Goal: Navigation & Orientation: Find specific page/section

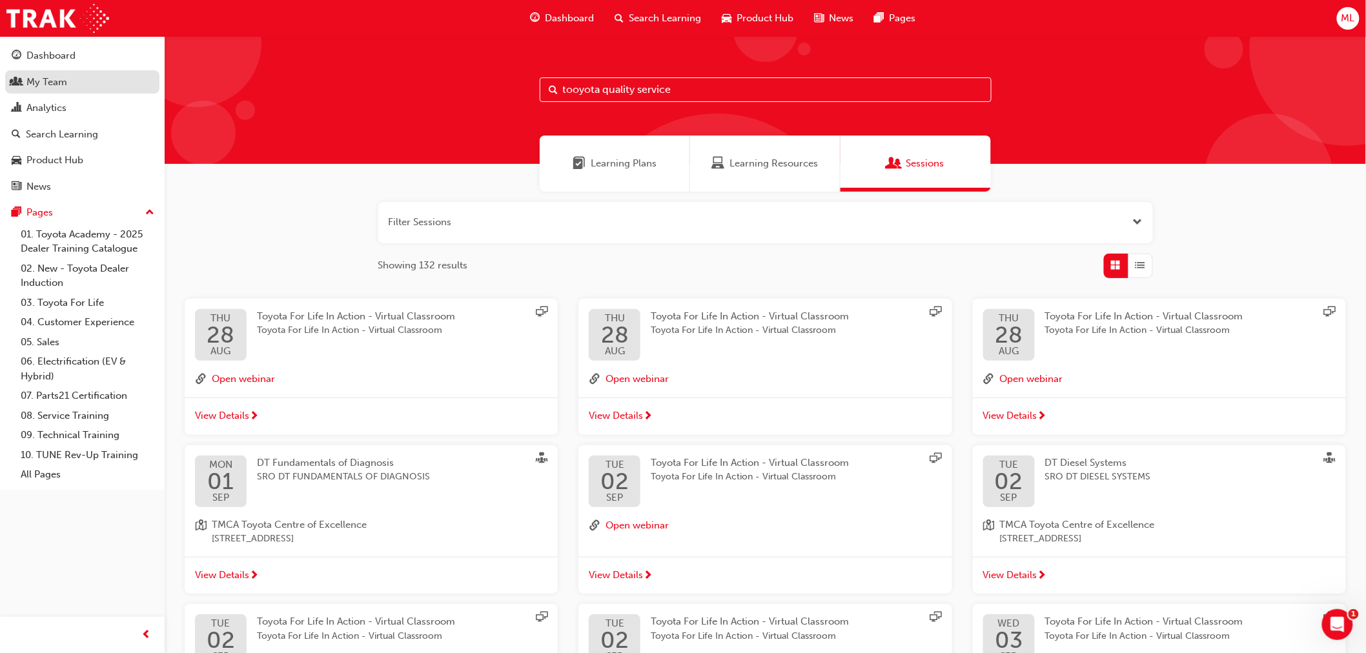
drag, startPoint x: 43, startPoint y: 83, endPoint x: 52, endPoint y: 83, distance: 9.7
click at [43, 83] on div "My Team" at bounding box center [46, 82] width 41 height 15
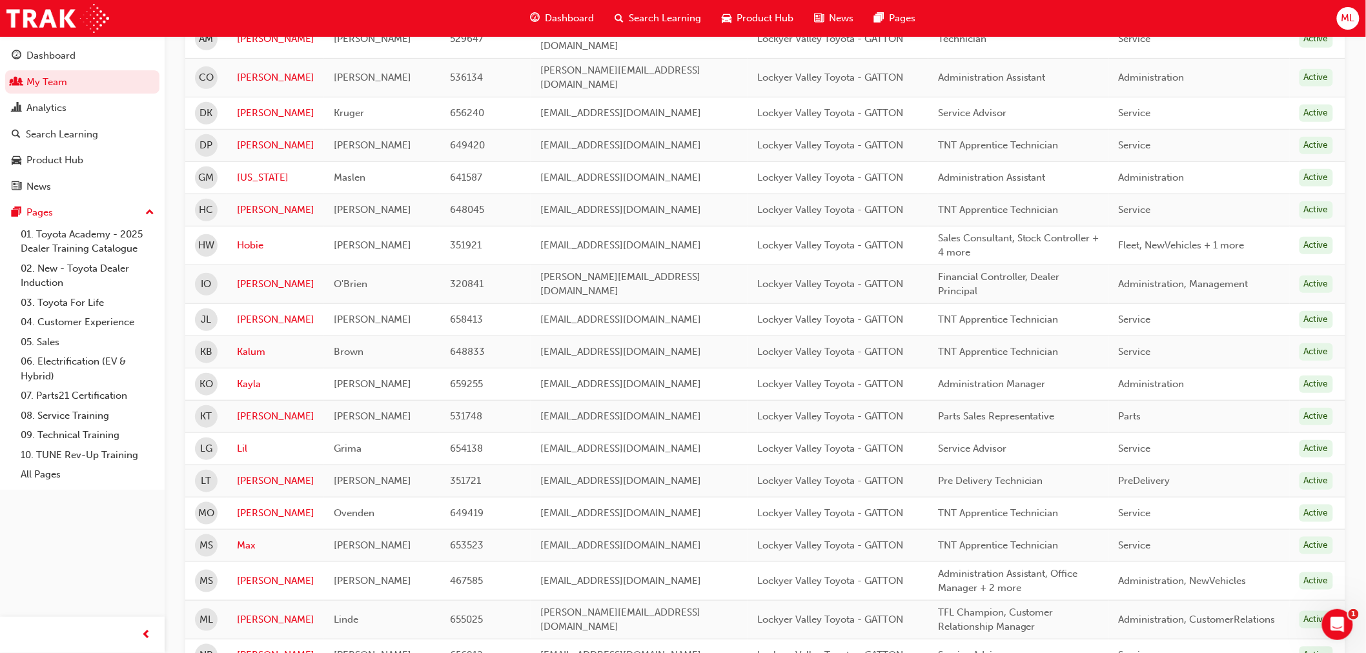
scroll to position [287, 0]
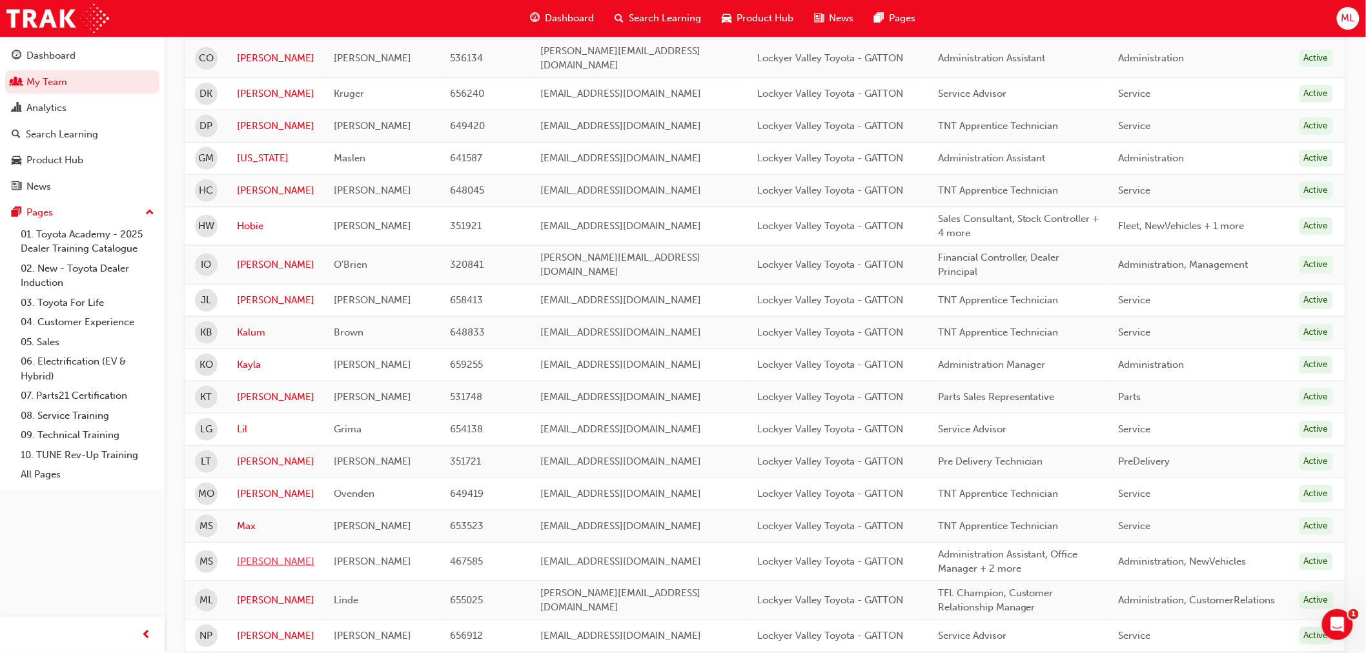
click at [257, 555] on link "[PERSON_NAME]" at bounding box center [275, 562] width 77 height 15
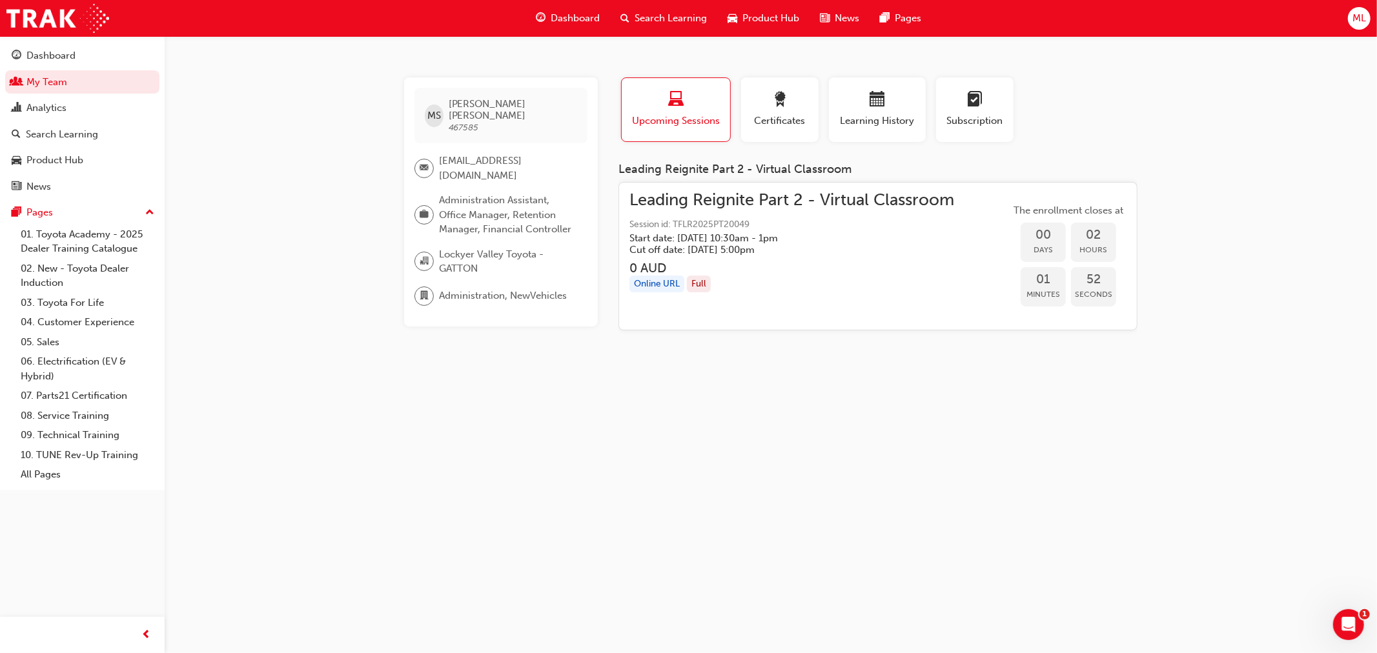
click at [635, 188] on div "Leading Reignite Part 2 - Virtual Classroom Session id: TFLR2025PT20049 Start d…" at bounding box center [877, 256] width 519 height 149
click at [35, 52] on div "Dashboard" at bounding box center [50, 55] width 49 height 15
